Goal: Task Accomplishment & Management: Manage account settings

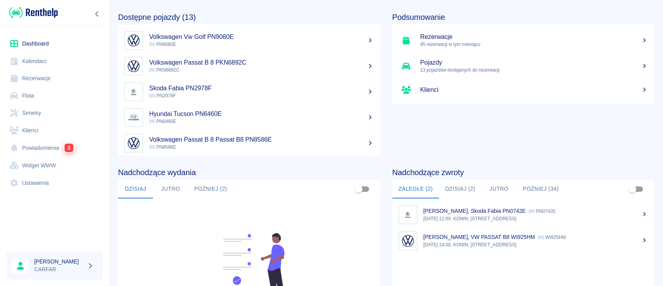
scroll to position [52, 0]
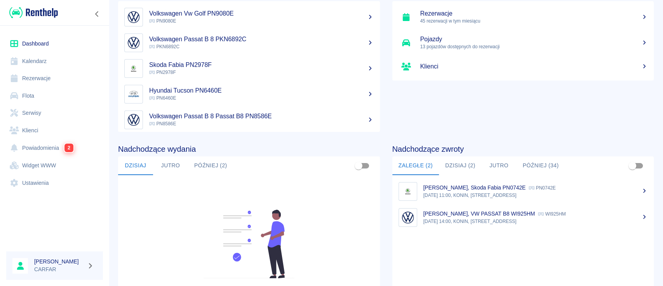
click at [458, 163] on button "Dzisiaj (2)" at bounding box center [460, 165] width 43 height 19
click at [509, 219] on p "10:00, KONIN, [STREET_ADDRESS]" at bounding box center [535, 221] width 225 height 7
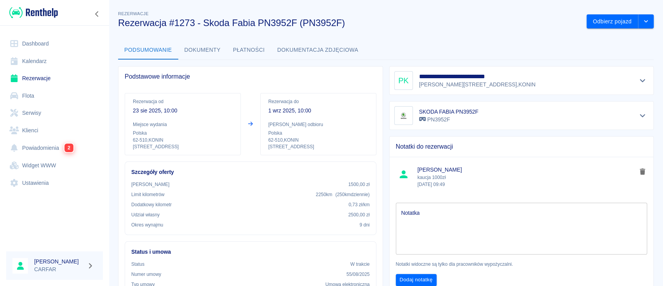
click at [44, 86] on ul "Dashboard Kalendarz Rezerwacje Flota Serwisy Klienci Powiadomienia 2 Widget WWW…" at bounding box center [54, 113] width 97 height 162
click at [43, 95] on link "Flota" at bounding box center [54, 95] width 97 height 17
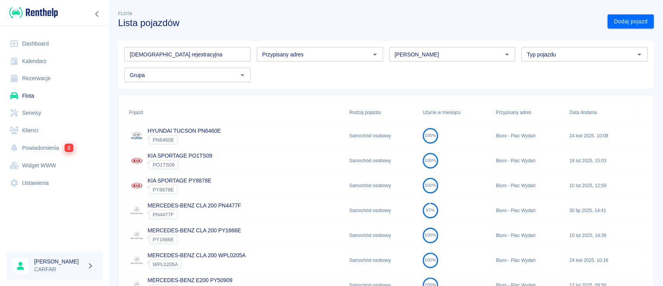
click at [202, 53] on input "[DEMOGRAPHIC_DATA] rejestracyjna" at bounding box center [187, 54] width 126 height 14
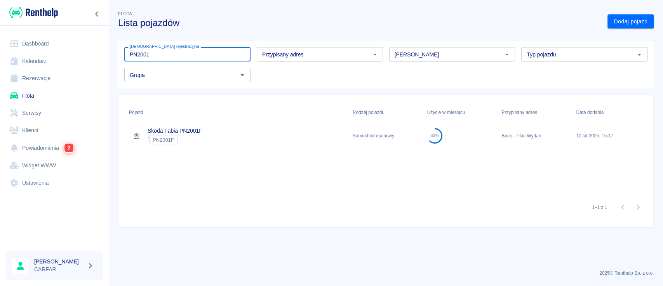
type input "PN2001"
click at [299, 135] on div "Skoda Fabia PN2001F ` PN2001F" at bounding box center [237, 135] width 224 height 25
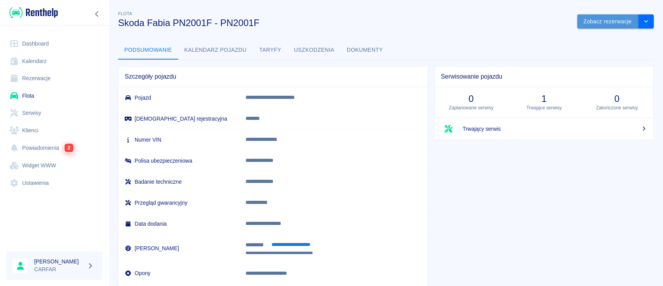
click at [584, 15] on button "Zobacz rezerwacje" at bounding box center [607, 21] width 61 height 14
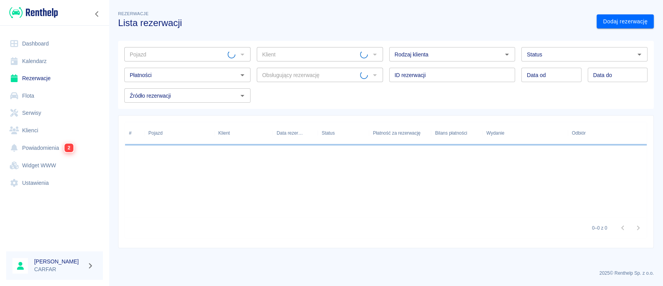
type input "Skoda Fabia PN2001F - PN2001F"
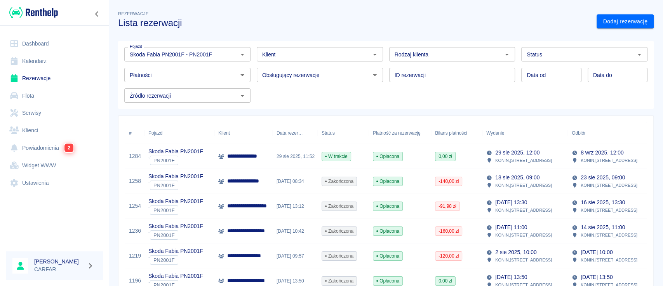
click at [237, 158] on p "**********" at bounding box center [250, 156] width 47 height 8
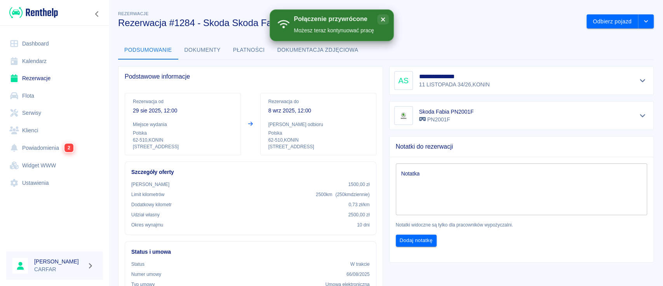
drag, startPoint x: 37, startPoint y: 35, endPoint x: 35, endPoint y: 39, distance: 5.4
click at [37, 35] on link "Dashboard" at bounding box center [54, 43] width 97 height 17
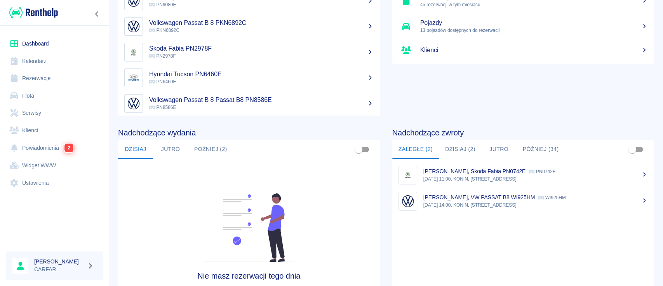
scroll to position [103, 0]
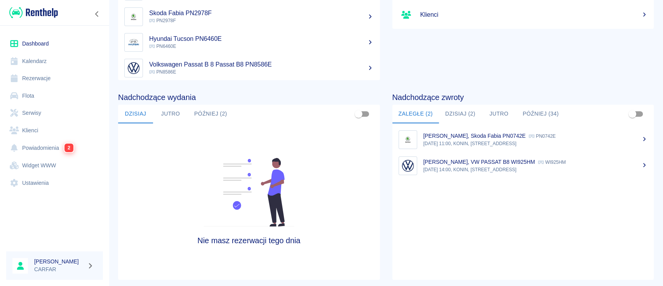
click at [447, 159] on p "[PERSON_NAME], VW PASSAT B8 WI925HM" at bounding box center [479, 161] width 112 height 6
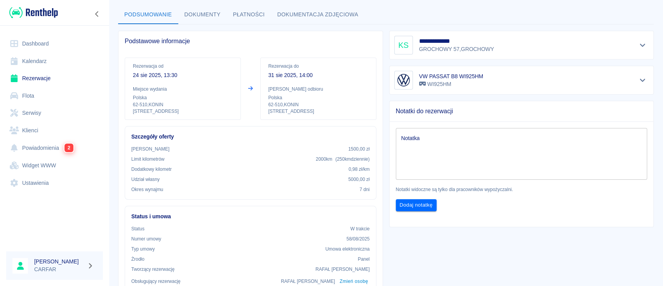
scroll to position [52, 0]
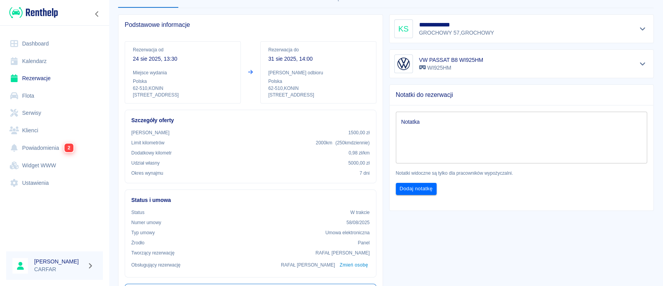
click at [30, 44] on link "Dashboard" at bounding box center [54, 43] width 97 height 17
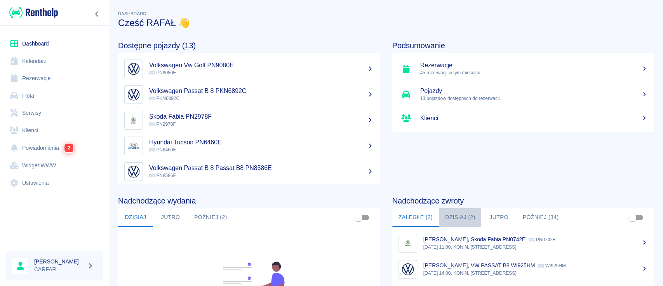
click at [455, 212] on button "Dzisiaj (2)" at bounding box center [460, 217] width 43 height 19
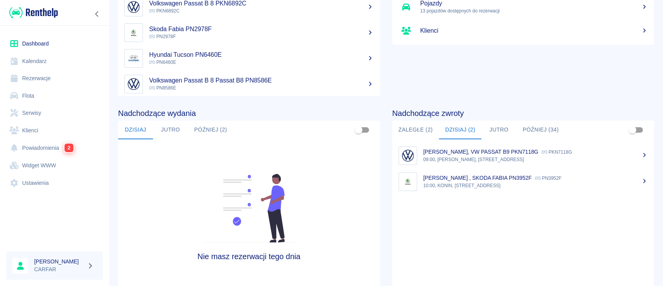
scroll to position [94, 0]
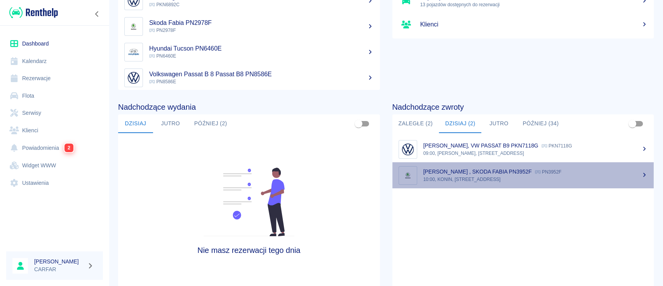
click at [623, 172] on div "[PERSON_NAME] , SKODA FABIA PN3952F PN3952F" at bounding box center [535, 171] width 225 height 8
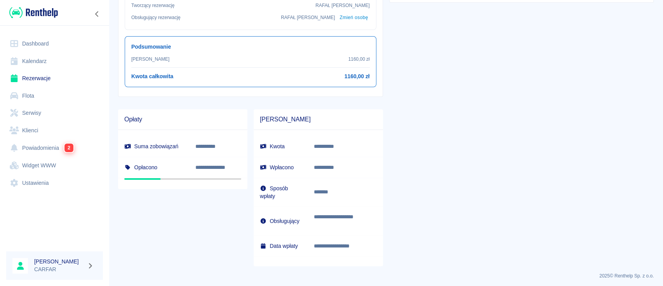
scroll to position [300, 0]
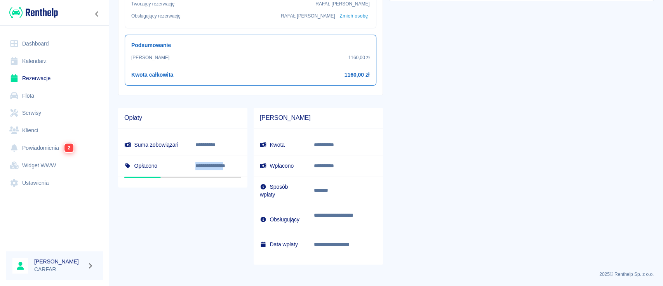
drag, startPoint x: 196, startPoint y: 164, endPoint x: 231, endPoint y: 165, distance: 34.6
click at [231, 165] on p "**********" at bounding box center [216, 166] width 42 height 8
click at [236, 165] on p "**********" at bounding box center [216, 166] width 42 height 8
drag, startPoint x: 236, startPoint y: 165, endPoint x: 175, endPoint y: 164, distance: 61.0
click at [175, 164] on tr "**********" at bounding box center [182, 165] width 129 height 21
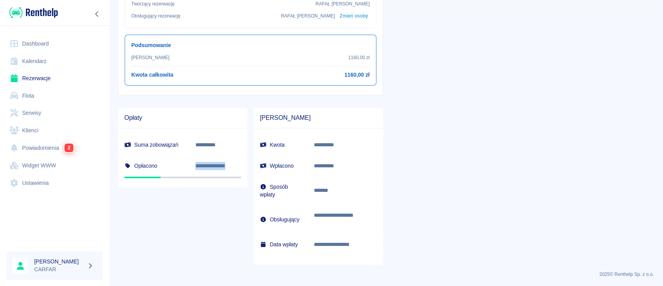
click at [175, 165] on h6 "Opłacono" at bounding box center [153, 166] width 59 height 8
drag, startPoint x: 199, startPoint y: 167, endPoint x: 237, endPoint y: 165, distance: 37.7
click at [237, 165] on td "**********" at bounding box center [218, 165] width 58 height 21
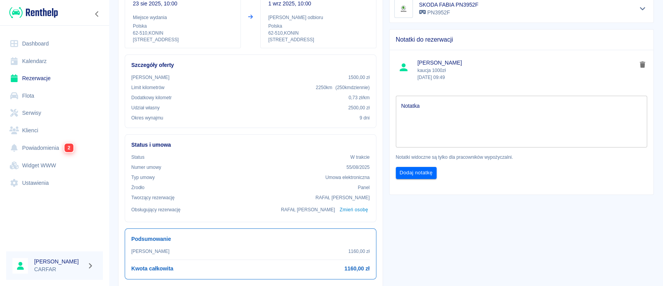
scroll to position [0, 0]
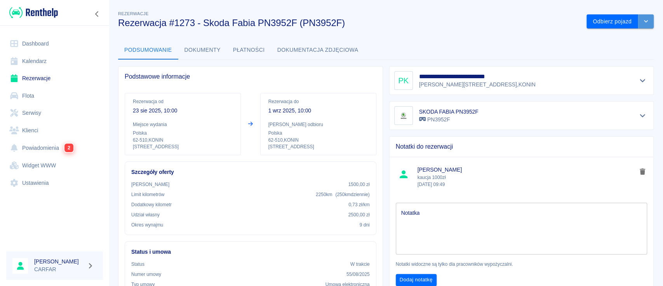
click at [643, 23] on icon "drop-down" at bounding box center [646, 21] width 6 height 5
click at [410, 12] on div "Rezerwacje Rezerwacja #1273 - Skoda Fabia PN3952F (PN3952F)" at bounding box center [346, 15] width 468 height 25
click at [383, 82] on div "**********" at bounding box center [518, 77] width 271 height 35
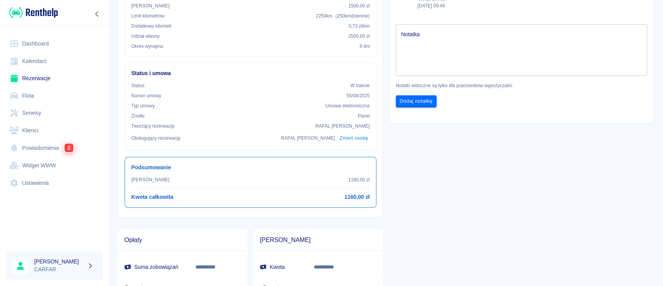
scroll to position [259, 0]
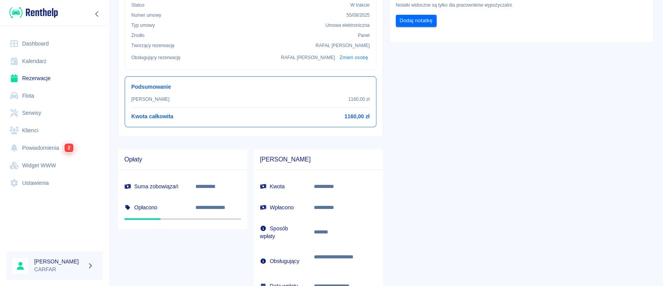
click at [196, 209] on td "**********" at bounding box center [218, 207] width 58 height 21
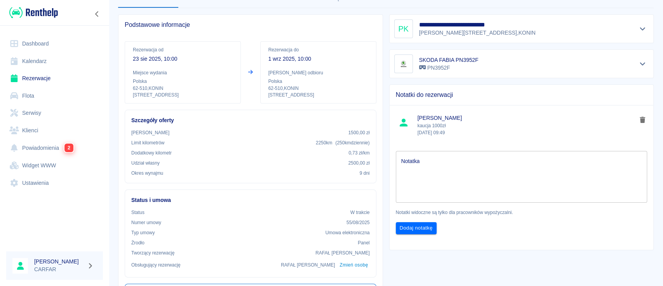
scroll to position [0, 0]
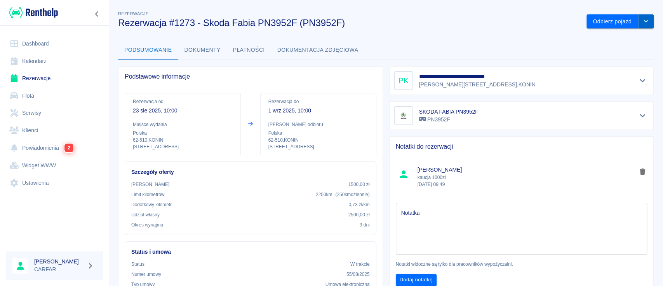
click at [643, 21] on icon "drop-down" at bounding box center [646, 21] width 6 height 5
click at [617, 41] on li "Przedłuż rezerwację" at bounding box center [611, 37] width 61 height 13
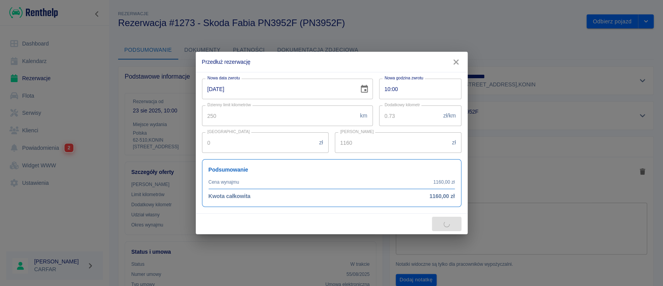
type input "1080"
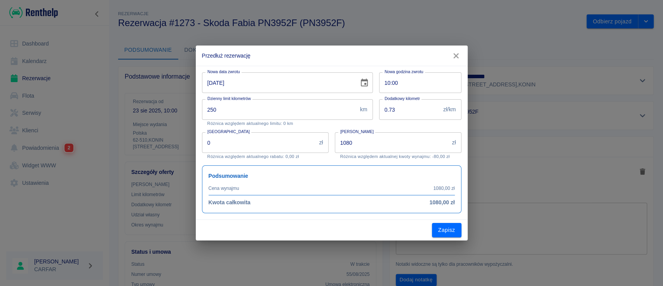
click at [460, 55] on icon "button" at bounding box center [456, 56] width 10 height 8
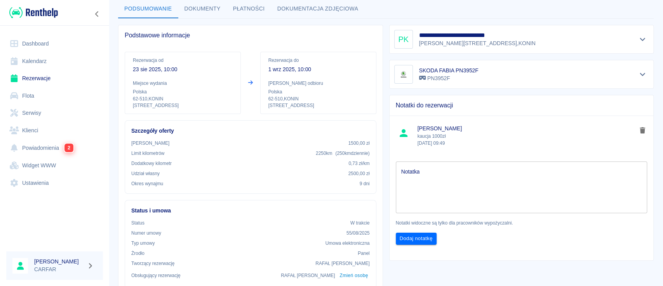
scroll to position [93, 0]
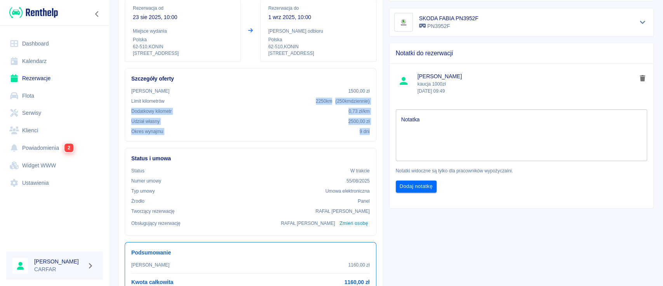
drag, startPoint x: 306, startPoint y: 101, endPoint x: 371, endPoint y: 131, distance: 71.8
click at [371, 131] on div "Szczegóły oferty Kaucja 1500,00 zł Limit kilometrów 2250 km ( 250 km dziennie )…" at bounding box center [251, 104] width 252 height 73
drag, startPoint x: 369, startPoint y: 131, endPoint x: 131, endPoint y: 91, distance: 241.9
click at [131, 91] on div "Szczegóły oferty Kaucja 1500,00 zł Limit kilometrów 2250 km ( 250 km dziennie )…" at bounding box center [251, 104] width 252 height 73
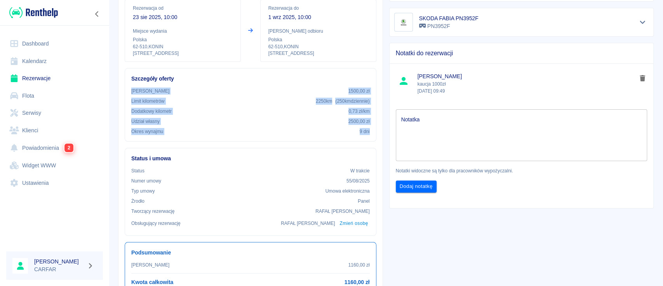
click at [131, 91] on p "[PERSON_NAME]" at bounding box center [150, 90] width 38 height 7
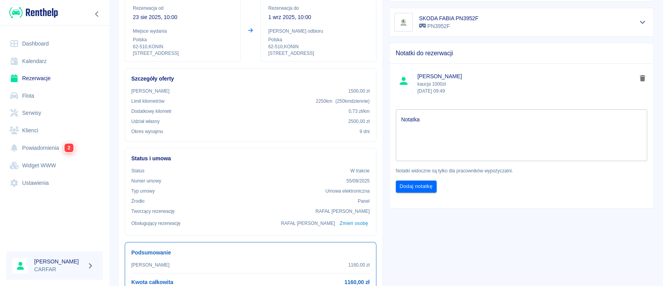
click at [507, 143] on textarea "Notatka" at bounding box center [521, 135] width 241 height 39
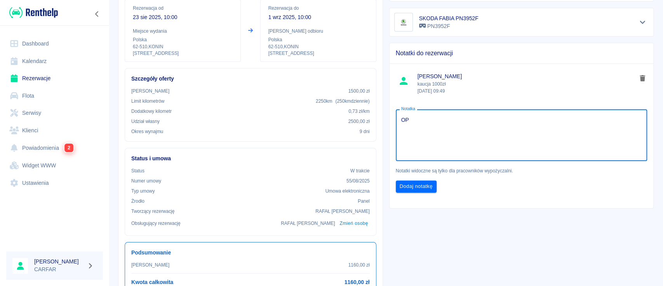
type textarea "O"
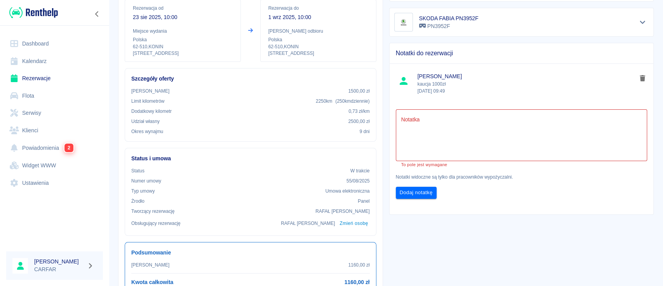
drag, startPoint x: 484, startPoint y: 255, endPoint x: 488, endPoint y: 253, distance: 4.7
click at [488, 253] on div "**********" at bounding box center [518, 219] width 271 height 505
click at [470, 138] on textarea "Notatka" at bounding box center [521, 135] width 241 height 39
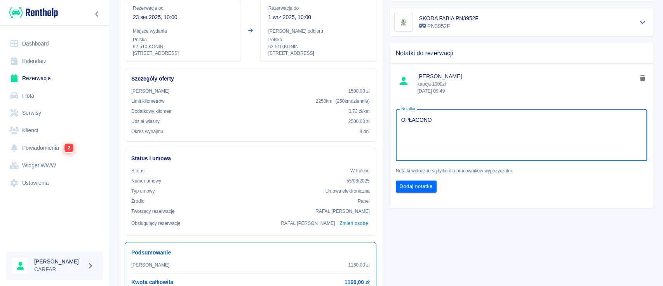
type textarea "OPŁACONO"
click at [483, 237] on div "**********" at bounding box center [518, 219] width 271 height 505
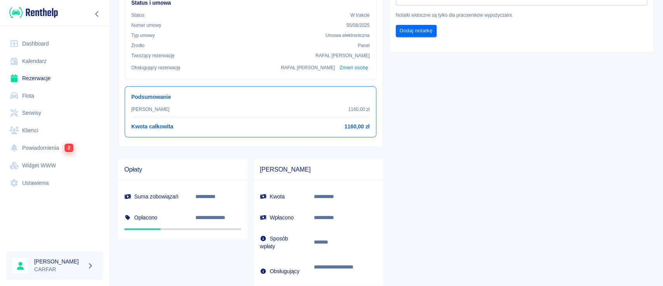
scroll to position [300, 0]
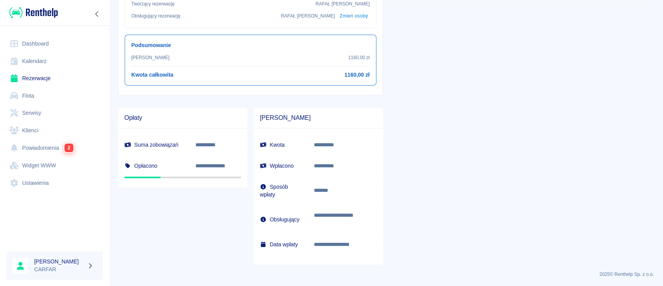
click at [153, 163] on h6 "Opłacono" at bounding box center [153, 166] width 59 height 8
drag, startPoint x: 131, startPoint y: 167, endPoint x: 140, endPoint y: 166, distance: 9.4
click at [140, 166] on h6 "Opłacono" at bounding box center [153, 166] width 59 height 8
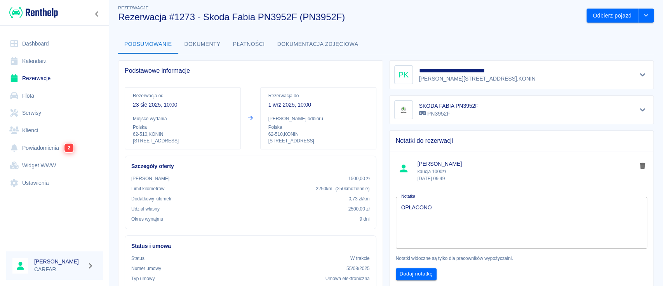
scroll to position [0, 0]
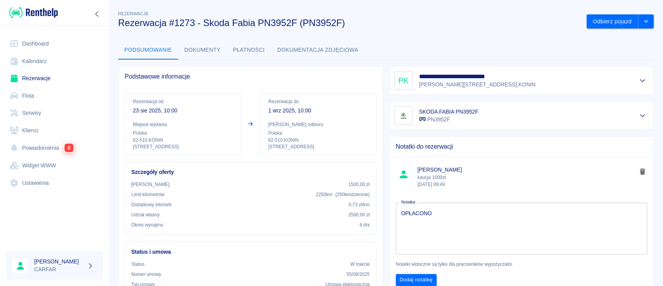
click at [256, 45] on button "Płatności" at bounding box center [249, 50] width 44 height 19
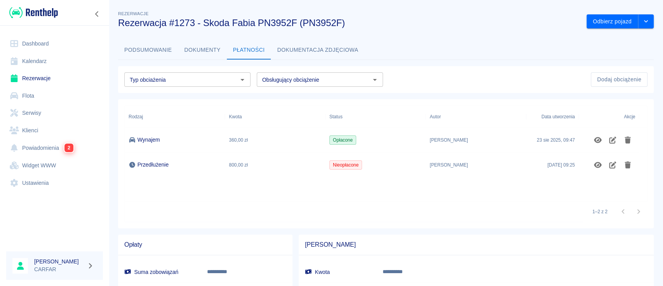
click at [534, 163] on div "[DATE] 09:25" at bounding box center [552, 164] width 52 height 25
click at [612, 163] on icon "Edytuj obciążenie" at bounding box center [612, 164] width 9 height 7
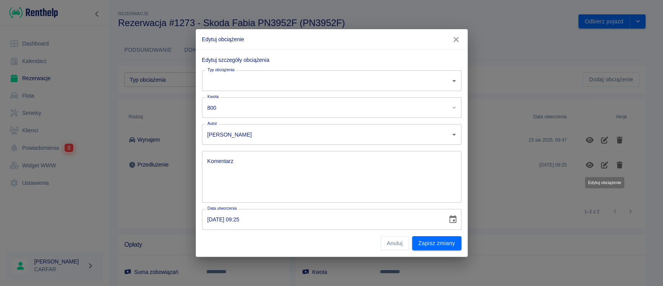
click at [261, 79] on body "**********" at bounding box center [331, 143] width 663 height 286
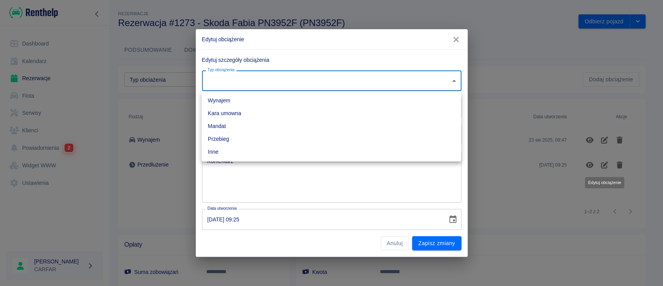
click at [261, 101] on li "Wynajem" at bounding box center [331, 100] width 259 height 13
type input "rent"
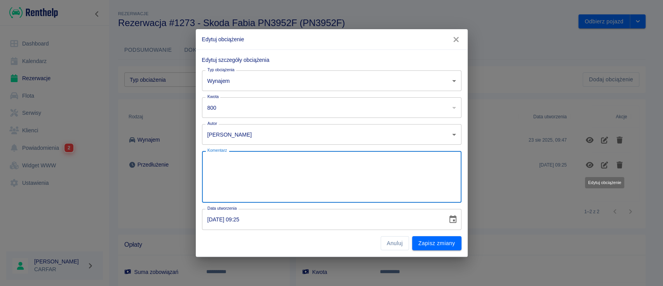
click at [274, 161] on textarea "Komentarz" at bounding box center [331, 176] width 249 height 39
type textarea "OPŁACONO"
click at [453, 236] on button "Zapisz zmiany" at bounding box center [436, 243] width 49 height 14
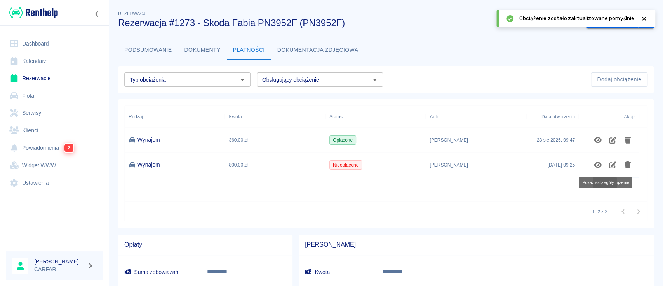
click at [599, 165] on icon "Pokaż szczegóły" at bounding box center [598, 165] width 8 height 6
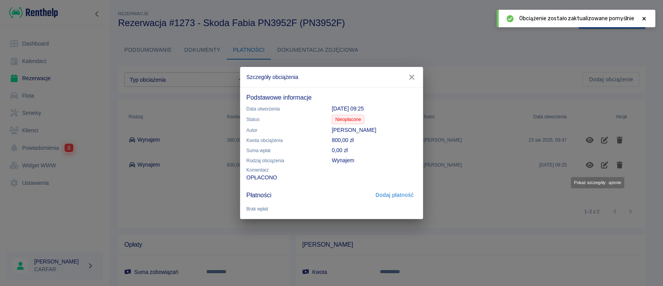
click at [404, 194] on button "Dodaj płatność" at bounding box center [395, 195] width 44 height 14
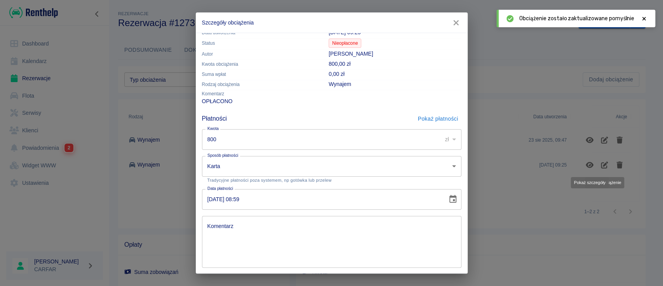
scroll to position [42, 0]
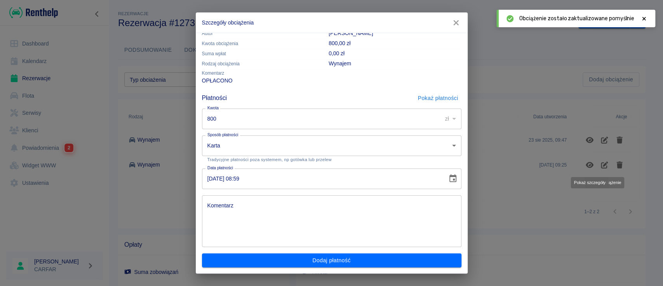
click at [250, 148] on body "**********" at bounding box center [331, 143] width 663 height 286
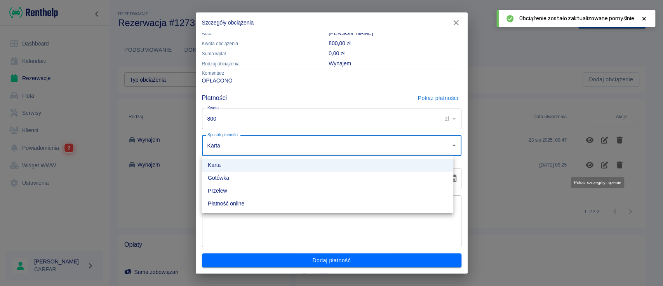
click at [240, 178] on li "Gotówka" at bounding box center [328, 177] width 252 height 13
type input "cash"
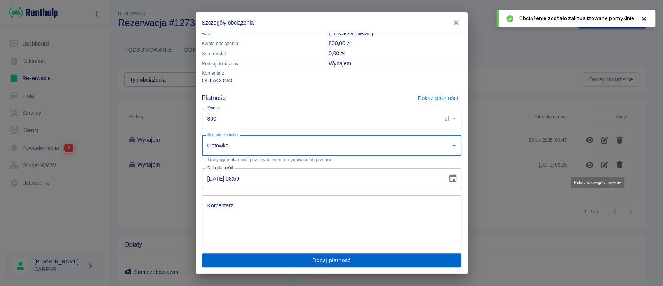
click at [299, 266] on button "Dodaj płatność" at bounding box center [331, 260] width 259 height 14
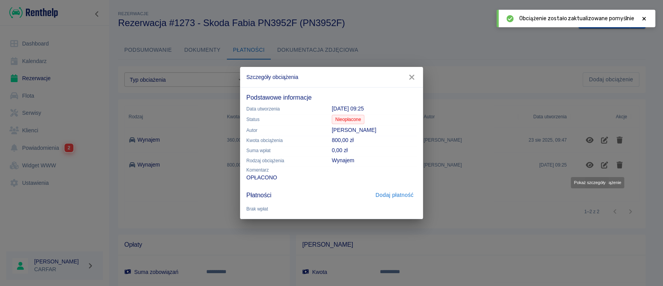
scroll to position [0, 0]
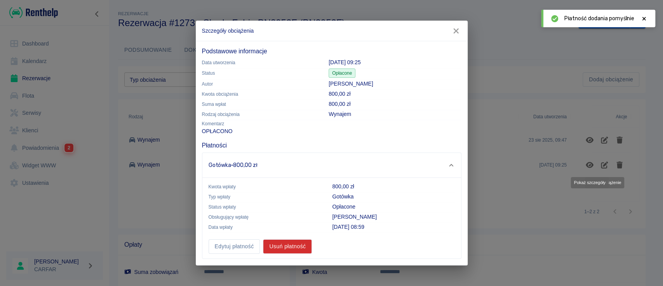
click at [455, 34] on icon "button" at bounding box center [456, 31] width 10 height 8
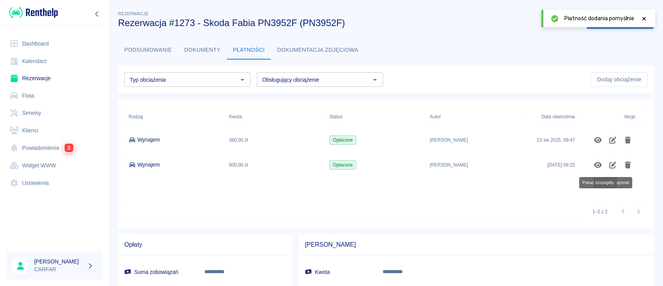
click at [37, 44] on link "Dashboard" at bounding box center [54, 43] width 97 height 17
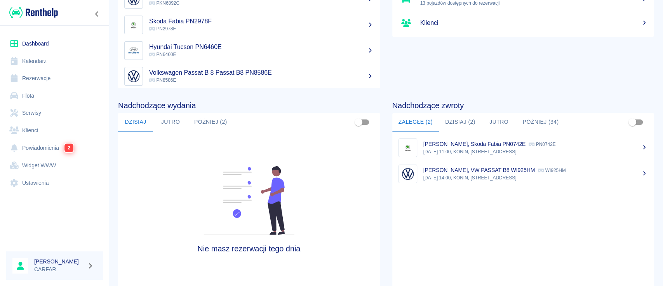
scroll to position [119, 0]
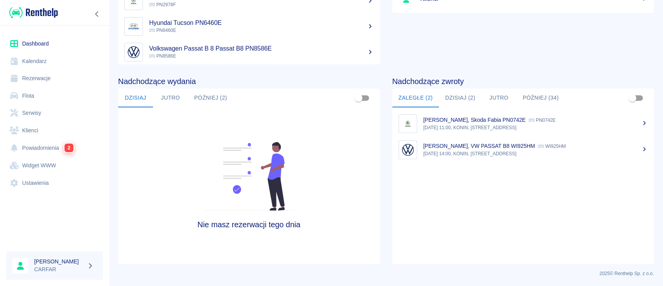
click at [451, 98] on button "Dzisiaj (2)" at bounding box center [460, 98] width 43 height 19
click at [411, 93] on button "Zaległe (2)" at bounding box center [415, 98] width 47 height 19
click at [453, 90] on button "Dzisiaj (2)" at bounding box center [460, 98] width 43 height 19
click at [497, 99] on button "Jutro" at bounding box center [498, 98] width 35 height 19
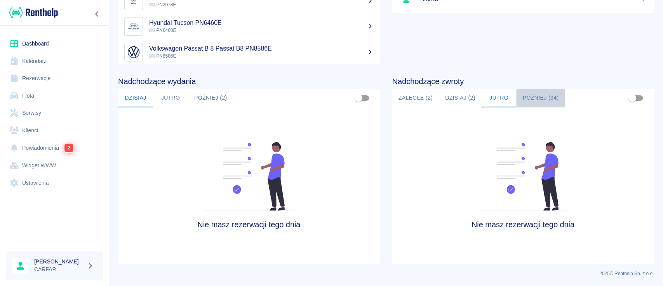
click at [545, 92] on button "Później (34)" at bounding box center [540, 98] width 49 height 19
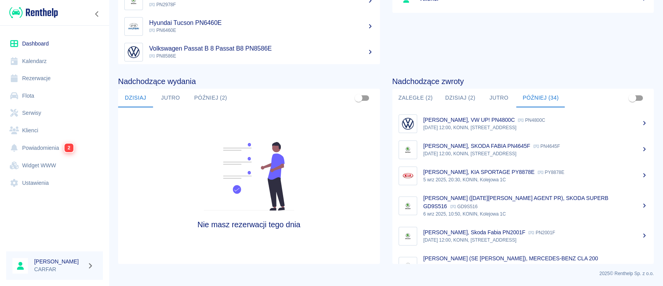
click at [507, 146] on p "[PERSON_NAME], SKODA FABIA PN4645F" at bounding box center [476, 146] width 107 height 6
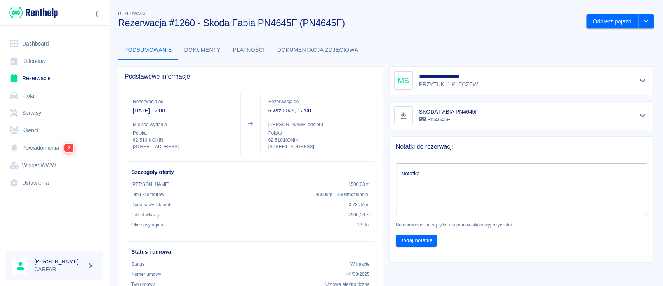
click at [566, 114] on div "SKODA FABIA PN4645F PN4645F" at bounding box center [521, 115] width 255 height 19
click at [245, 43] on button "Płatności" at bounding box center [249, 50] width 44 height 19
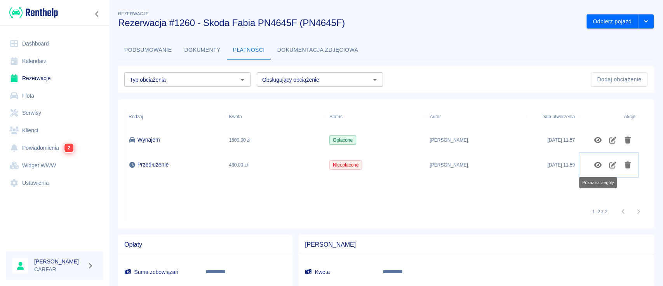
click at [598, 162] on icon "Pokaż szczegóły" at bounding box center [598, 165] width 8 height 6
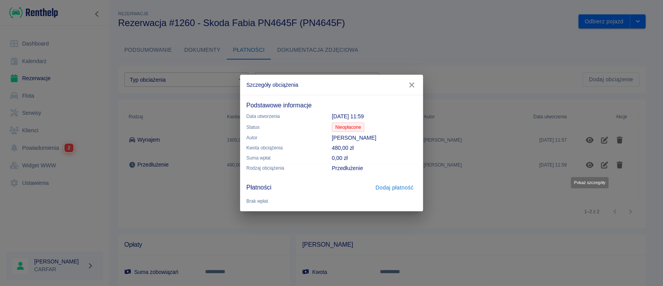
click at [403, 187] on button "Dodaj płatność" at bounding box center [395, 187] width 44 height 14
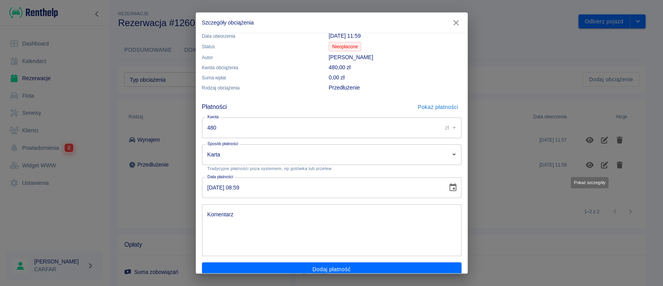
scroll to position [27, 0]
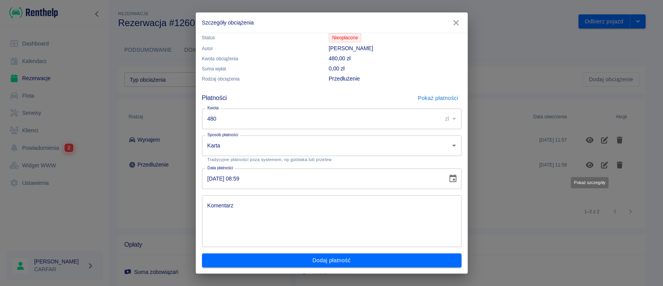
click at [211, 177] on input "[DATE] 08:59" at bounding box center [322, 178] width 240 height 21
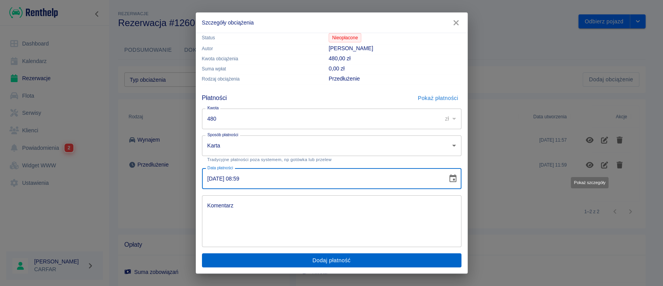
type input "[DATE] 08:59"
click at [317, 261] on button "Dodaj płatność" at bounding box center [331, 260] width 259 height 14
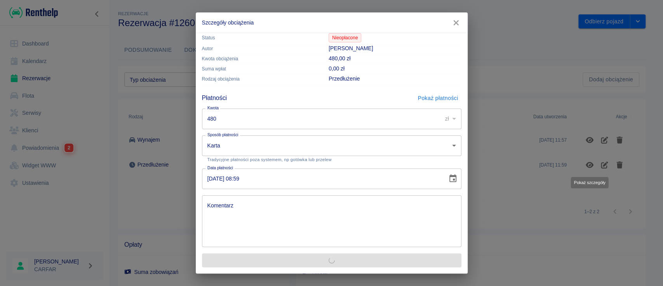
scroll to position [0, 0]
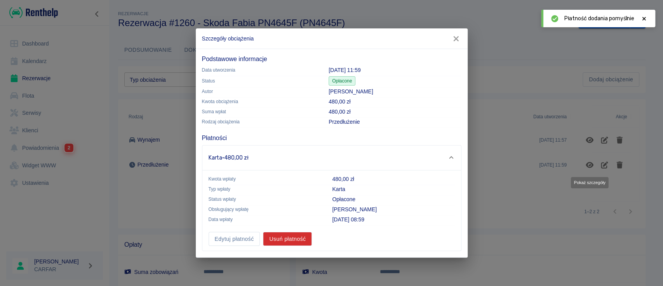
click at [457, 38] on icon "button" at bounding box center [456, 38] width 5 height 5
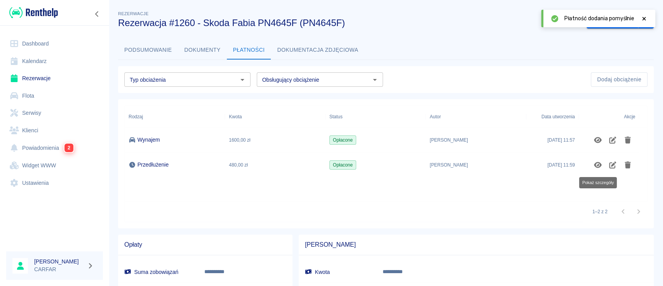
click at [53, 39] on link "Dashboard" at bounding box center [54, 43] width 97 height 17
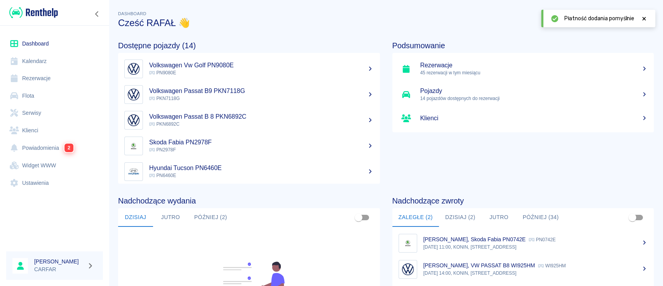
scroll to position [119, 0]
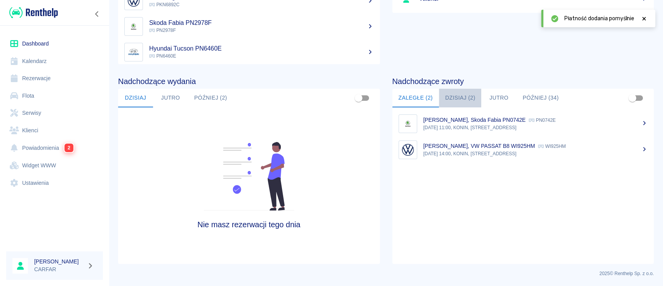
click at [443, 93] on button "Dzisiaj (2)" at bounding box center [460, 98] width 43 height 19
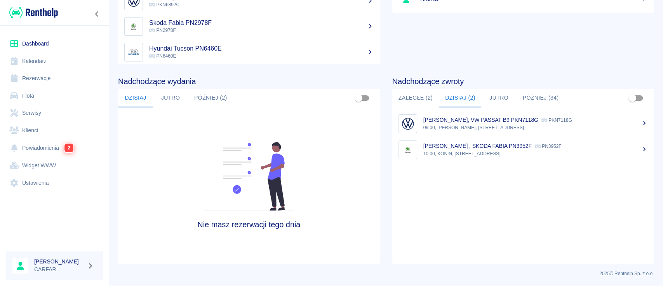
click at [561, 217] on ul "[PERSON_NAME], VW PASSAT B9 PKN7118G PKN7118G 09:00, KONIN, [STREET_ADDRESS] [P…" at bounding box center [523, 185] width 262 height 156
click at [48, 40] on link "Dashboard" at bounding box center [54, 43] width 97 height 17
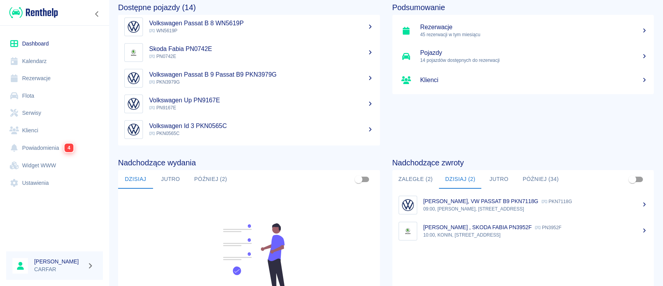
scroll to position [52, 0]
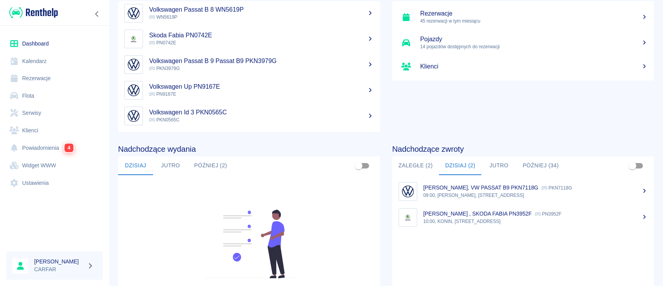
click at [152, 159] on button "Dzisiaj" at bounding box center [135, 165] width 35 height 19
click at [166, 166] on button "Jutro" at bounding box center [170, 165] width 35 height 19
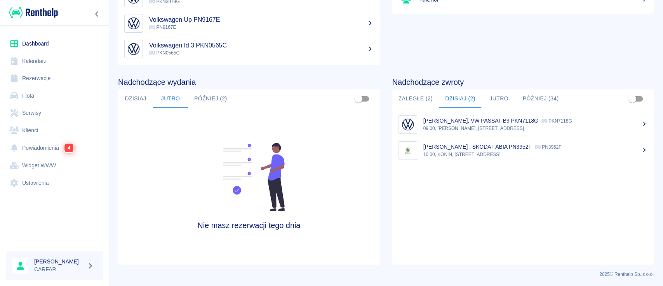
scroll to position [119, 0]
click at [214, 97] on button "Później (2)" at bounding box center [210, 98] width 45 height 19
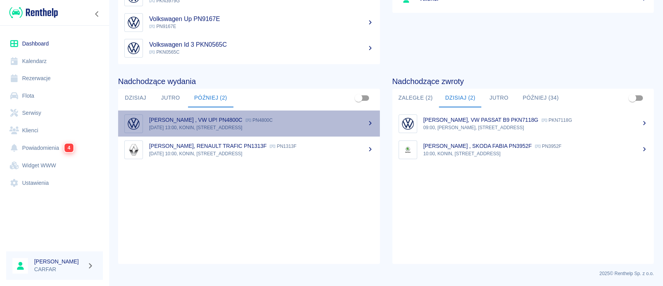
click at [277, 125] on p "[DATE] 13:00, KONIN, [STREET_ADDRESS]" at bounding box center [261, 127] width 225 height 7
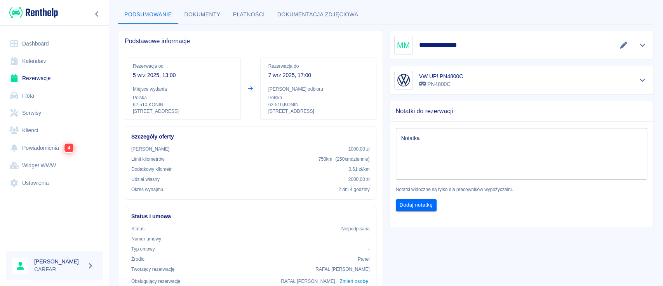
scroll to position [52, 0]
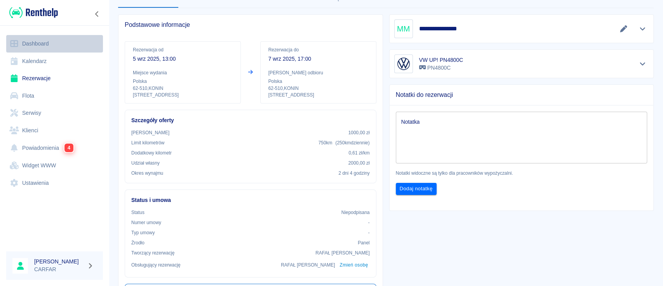
click at [50, 44] on link "Dashboard" at bounding box center [54, 43] width 97 height 17
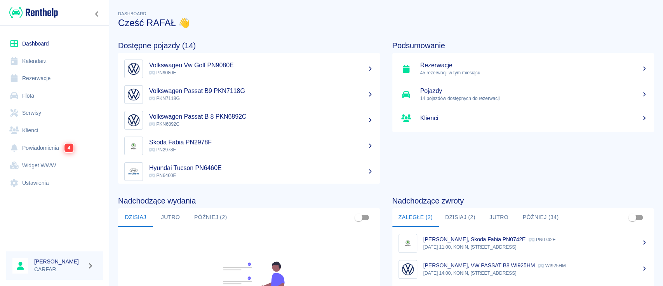
click at [37, 43] on link "Dashboard" at bounding box center [54, 43] width 97 height 17
